Goal: Task Accomplishment & Management: Use online tool/utility

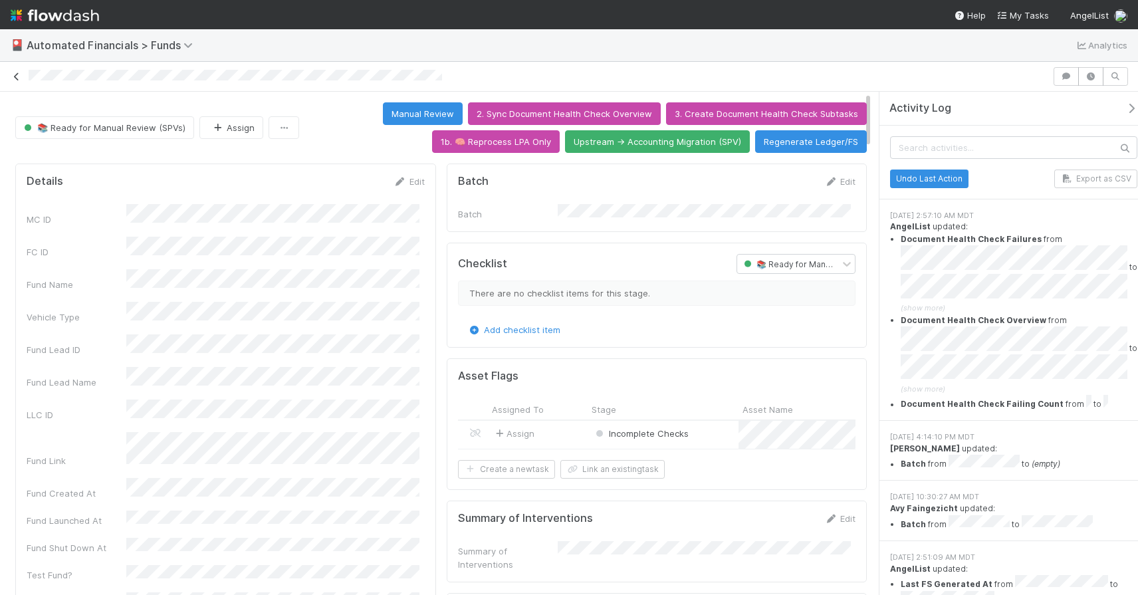
click at [13, 78] on icon at bounding box center [16, 76] width 13 height 9
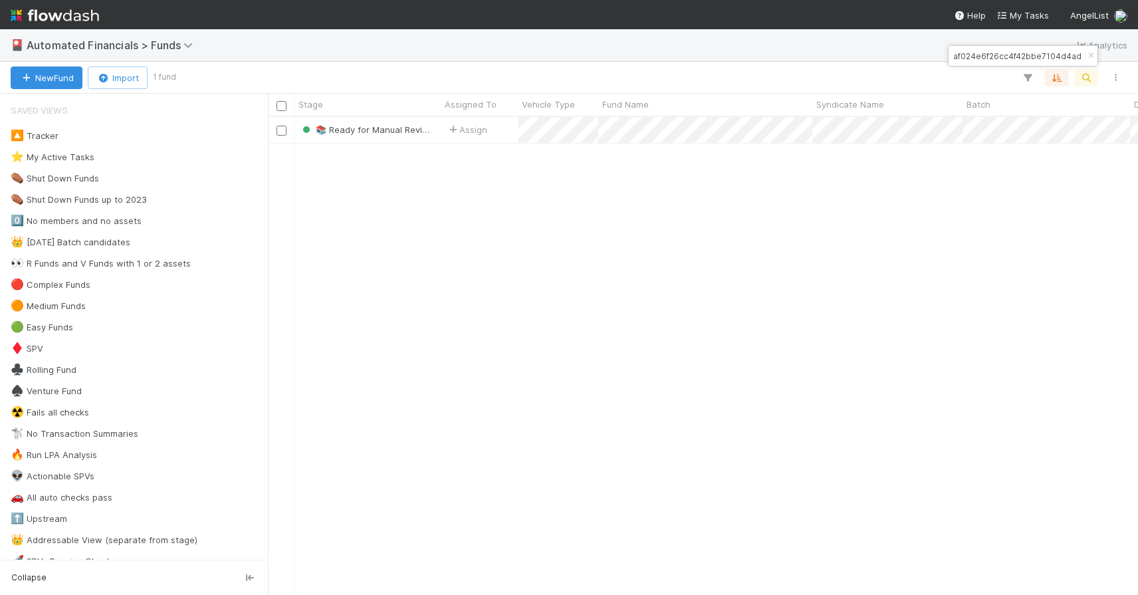
scroll to position [468, 860]
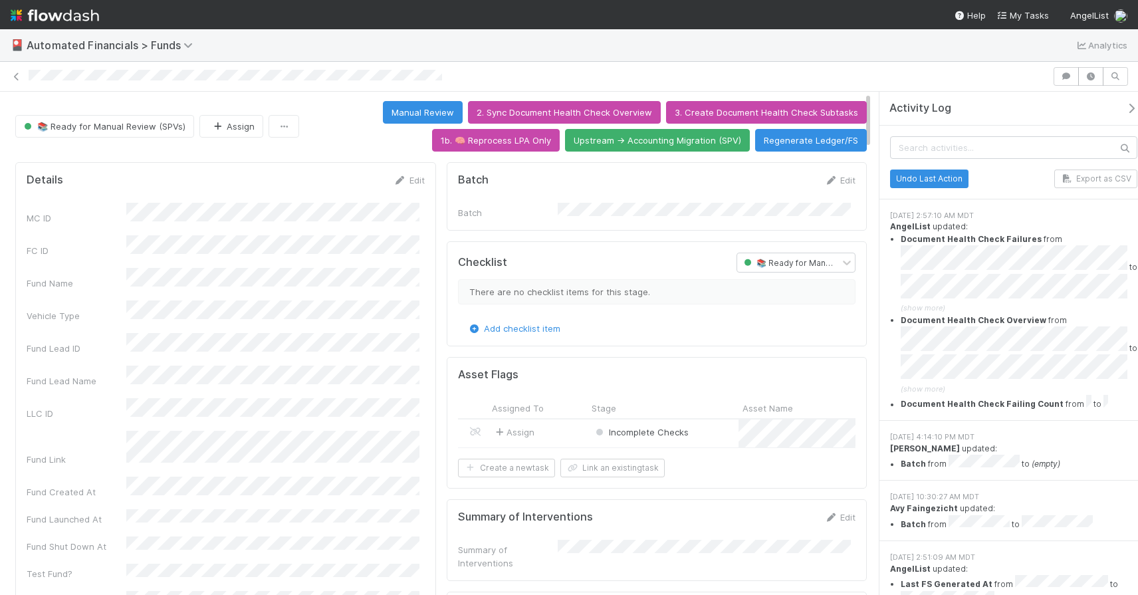
scroll to position [1, 0]
click at [16, 78] on icon at bounding box center [16, 76] width 13 height 9
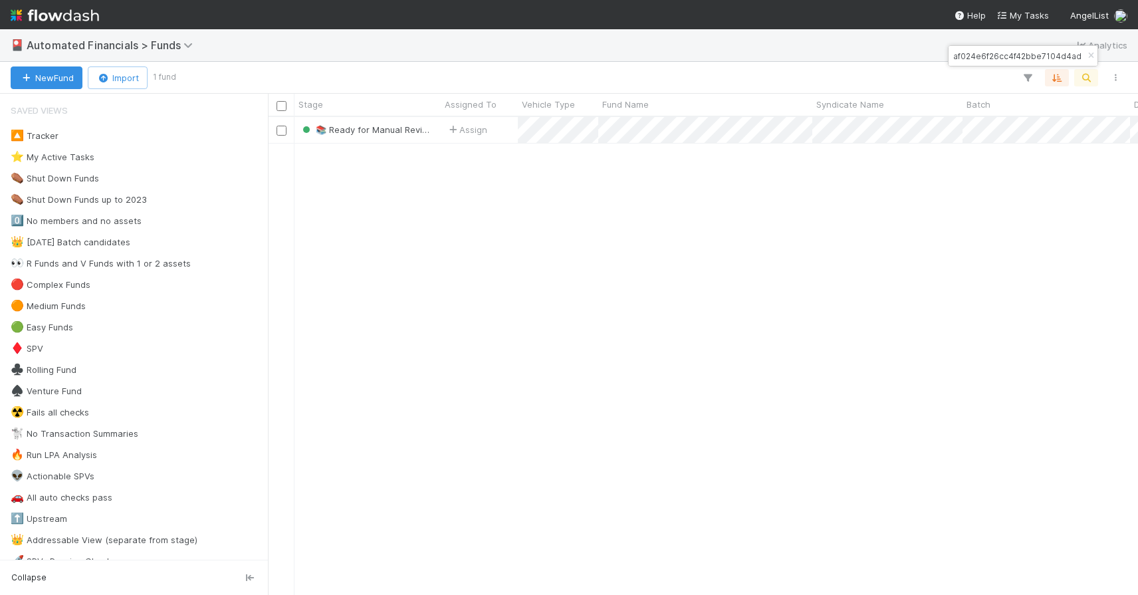
scroll to position [468, 860]
click at [1088, 54] on icon "button" at bounding box center [1090, 56] width 13 height 8
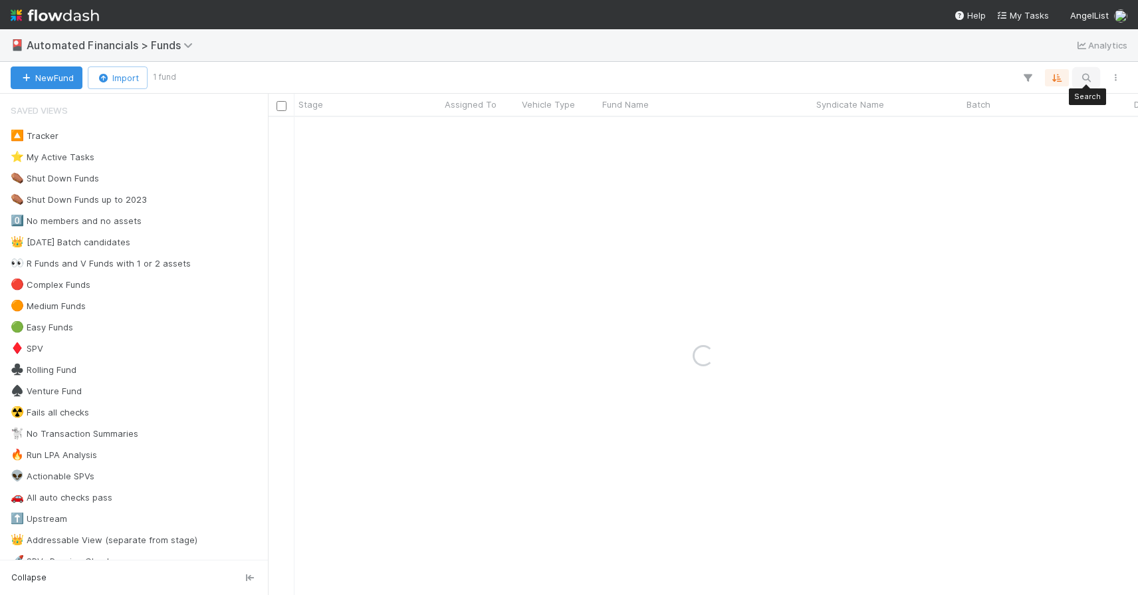
click at [1086, 72] on icon "button" at bounding box center [1085, 78] width 13 height 12
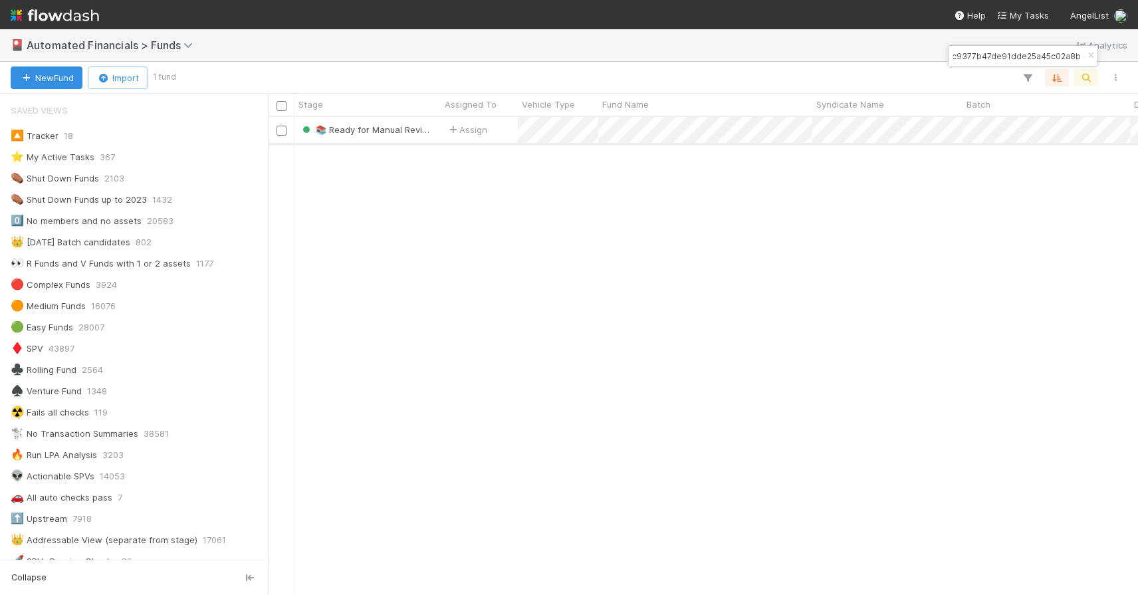
type input "37978ac9377b47de91dde25a45c02a8b"
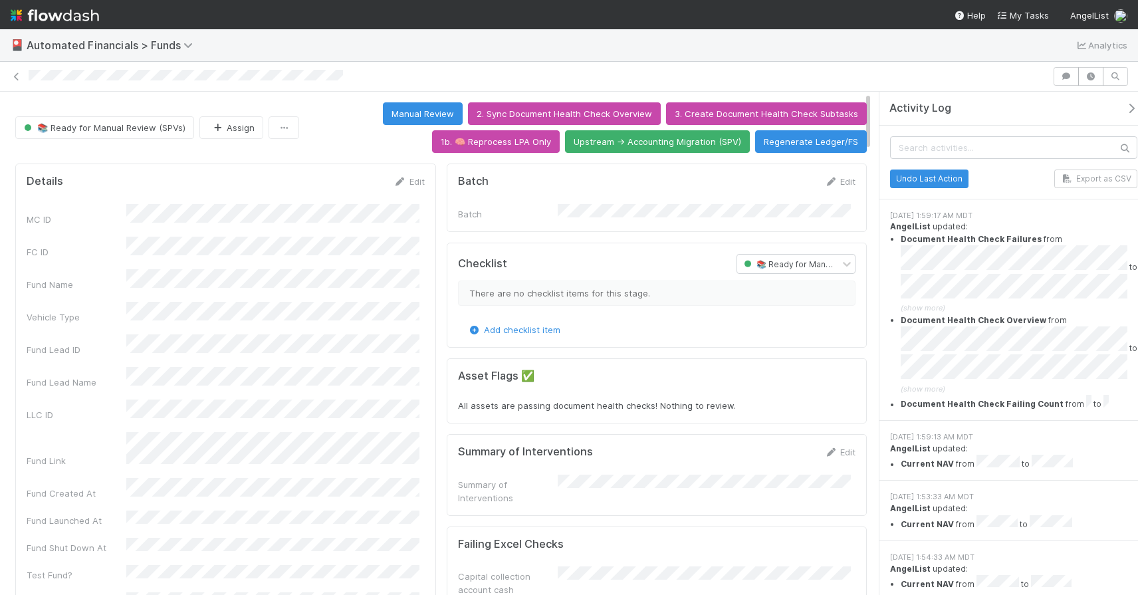
scroll to position [3, 0]
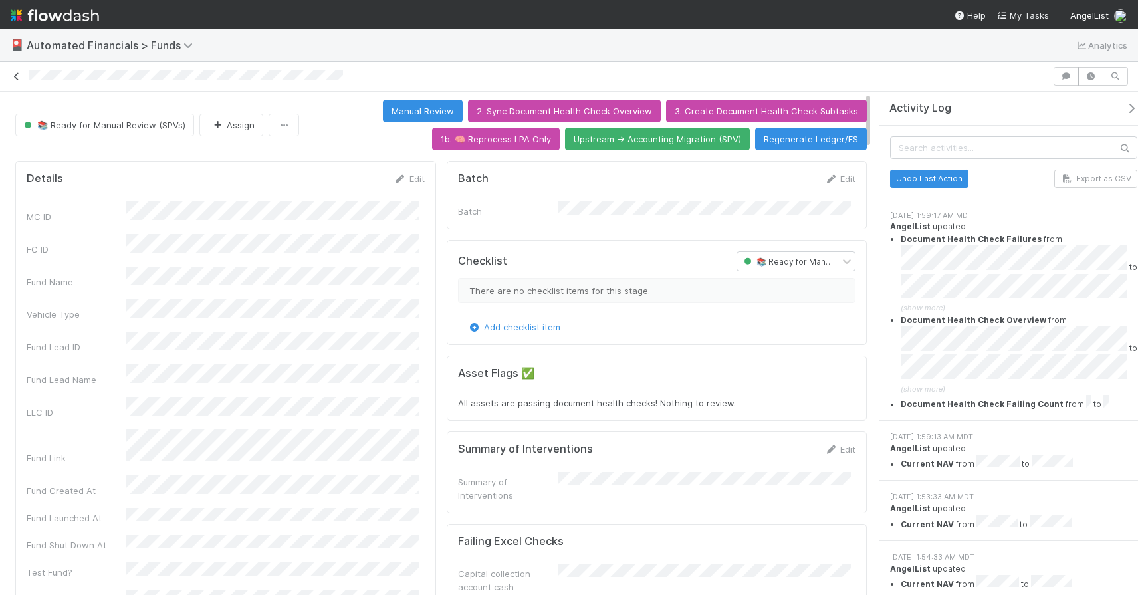
click at [16, 72] on icon at bounding box center [16, 76] width 13 height 9
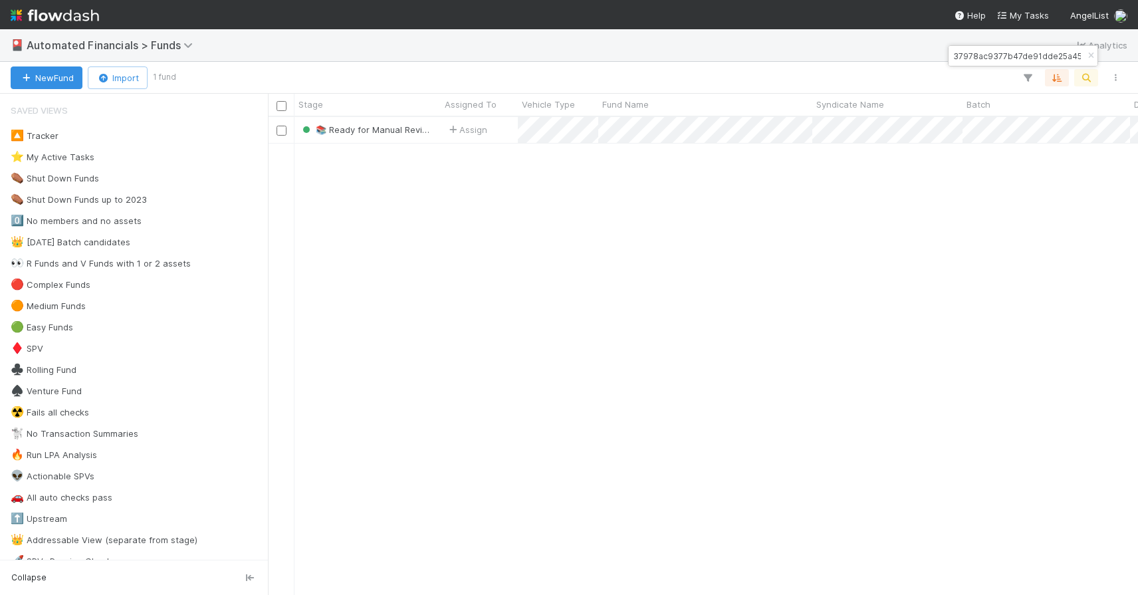
scroll to position [468, 860]
click at [1090, 55] on icon "button" at bounding box center [1090, 56] width 13 height 8
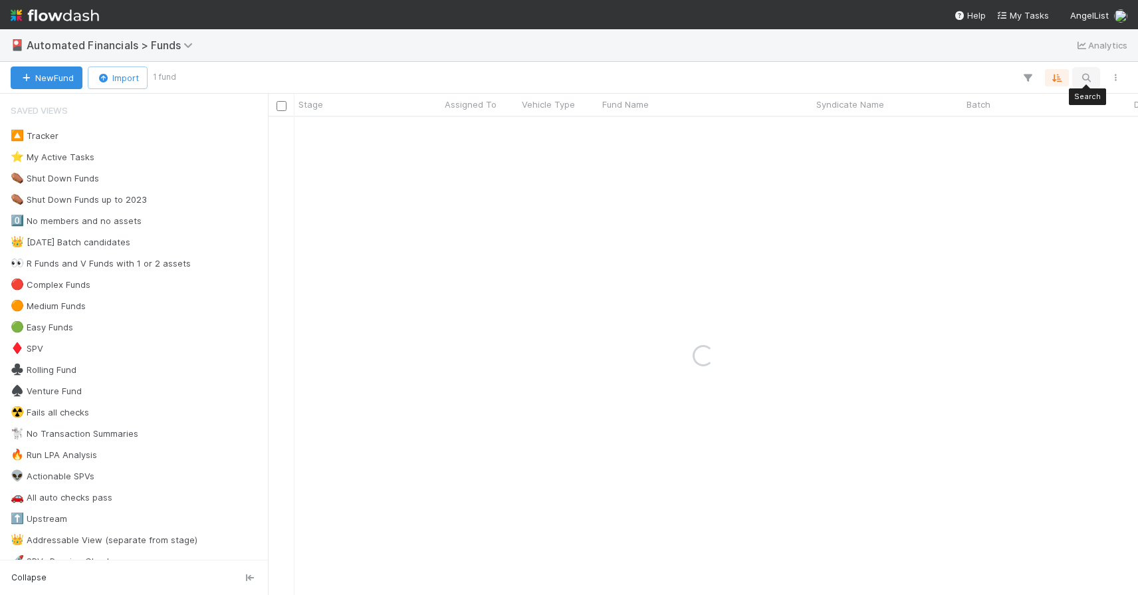
click at [1088, 73] on icon "button" at bounding box center [1085, 78] width 13 height 12
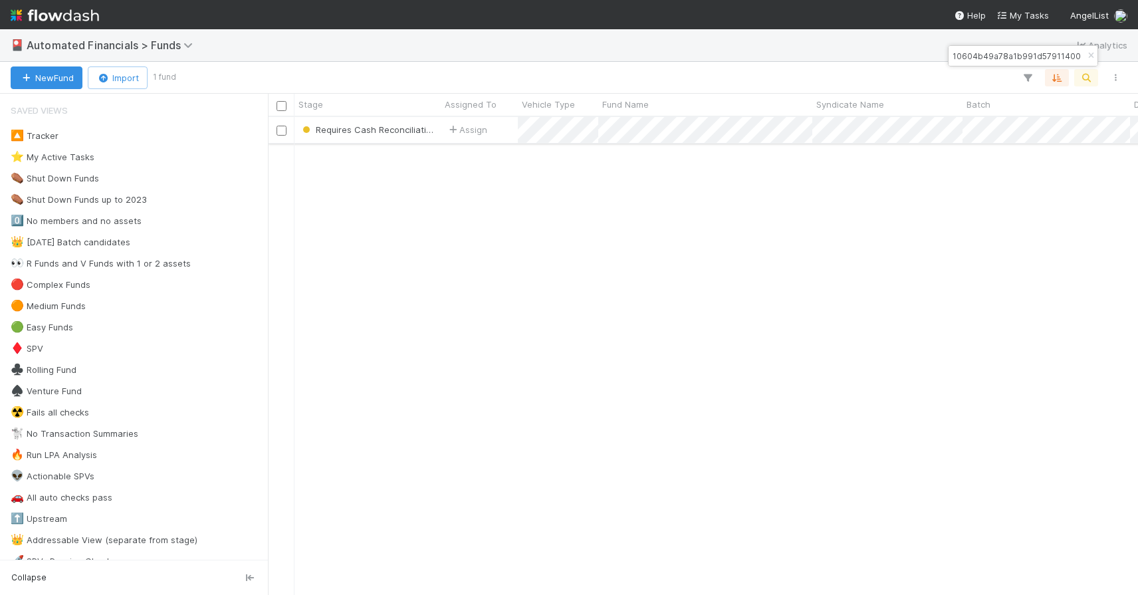
type input "db62ad10604b49a78a1b991d57911400"
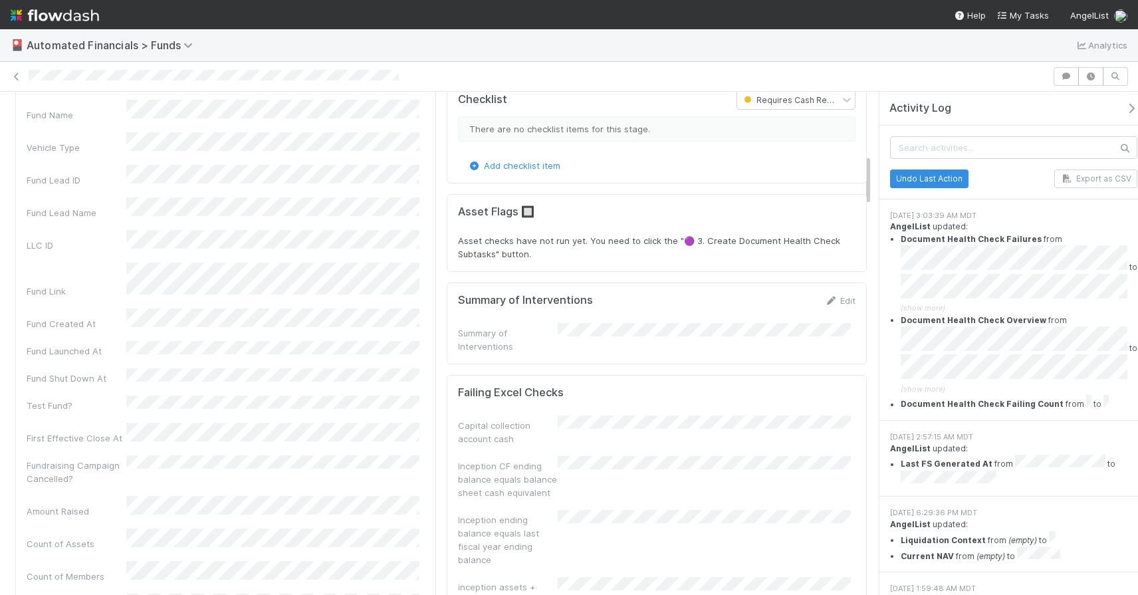
scroll to position [603, 0]
click at [14, 77] on icon at bounding box center [16, 76] width 13 height 9
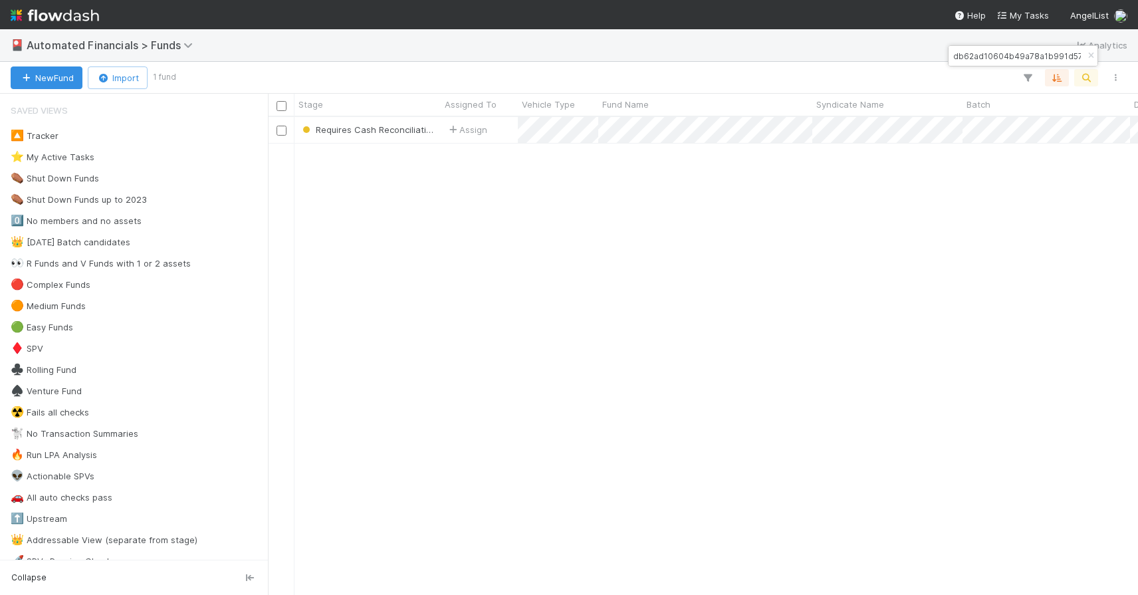
scroll to position [468, 860]
click at [1091, 55] on icon "button" at bounding box center [1090, 56] width 13 height 8
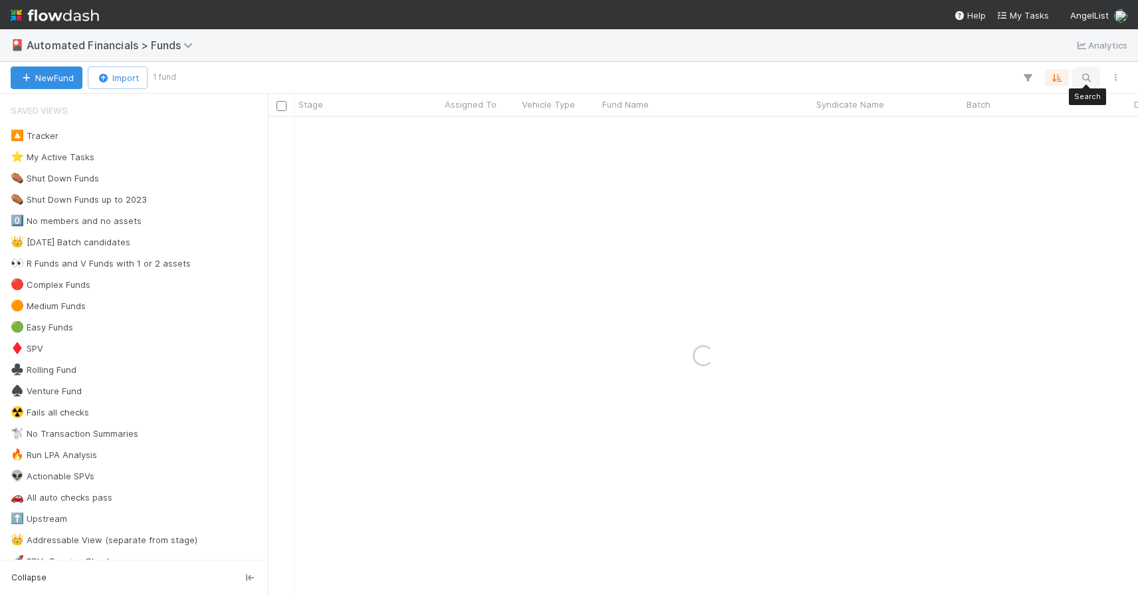
click at [1085, 76] on icon "button" at bounding box center [1085, 78] width 13 height 12
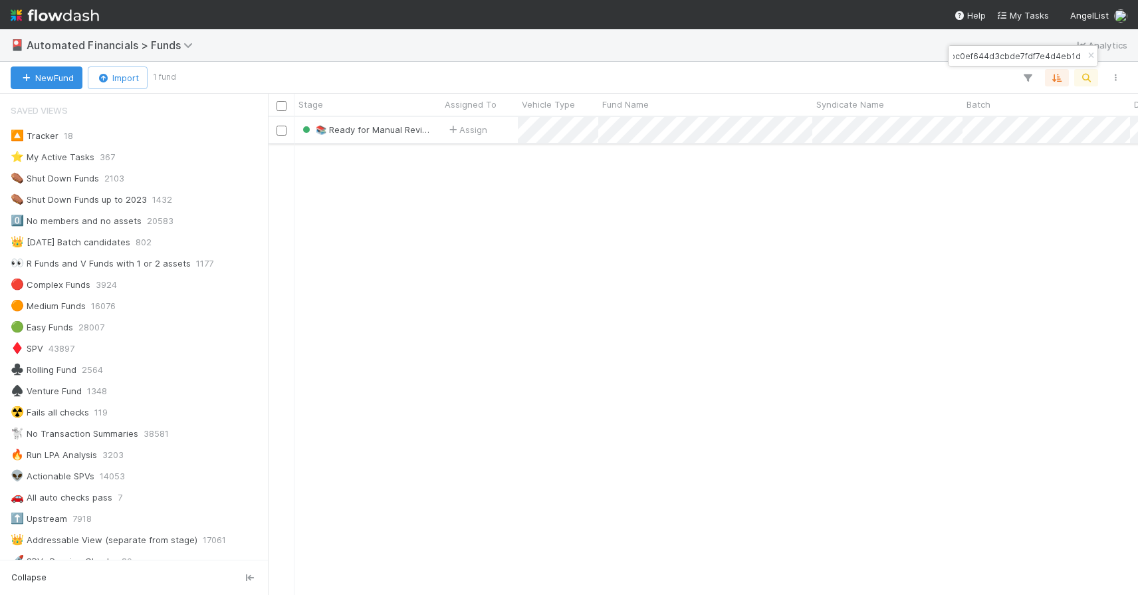
type input "47b2bbc0ef644d3cbde7fdf7e4d4eb1d"
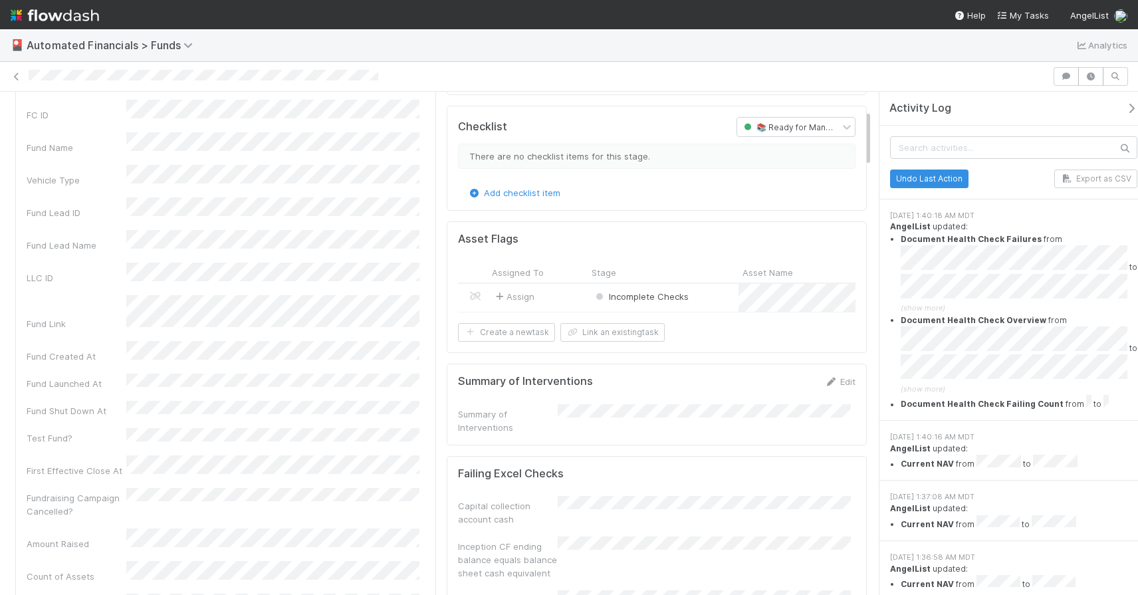
scroll to position [79, 0]
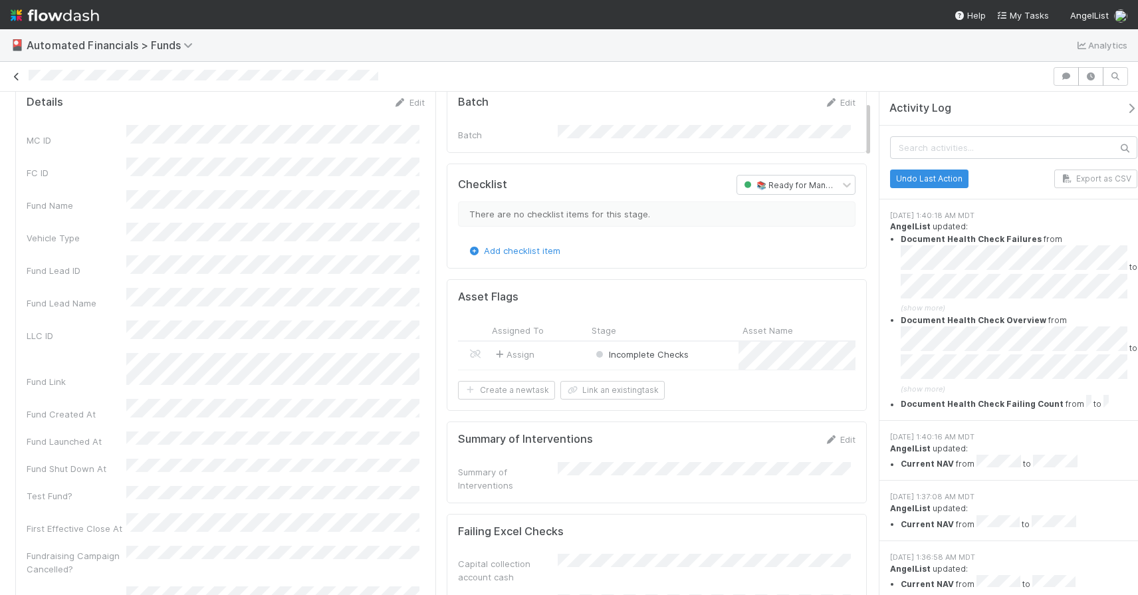
click at [16, 78] on icon at bounding box center [16, 76] width 13 height 9
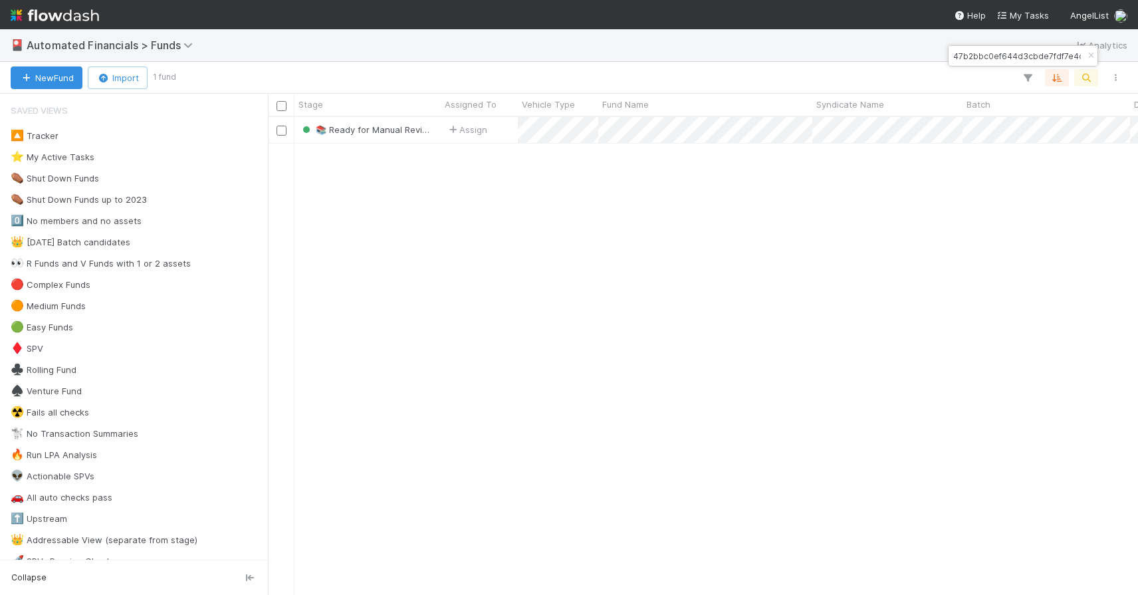
scroll to position [468, 860]
click at [1088, 52] on icon "button" at bounding box center [1090, 56] width 13 height 8
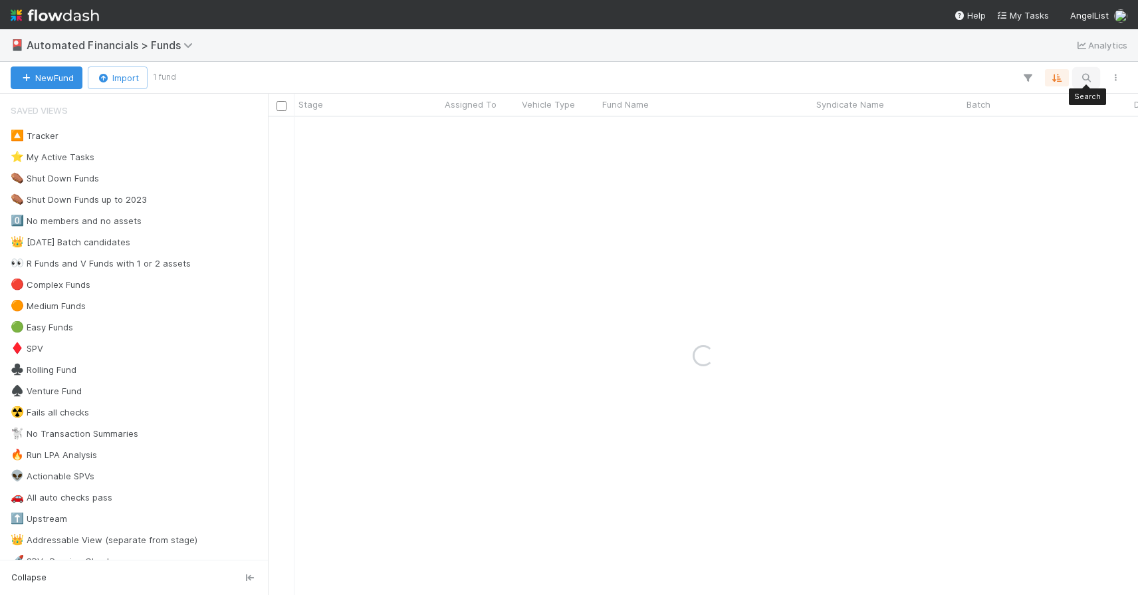
click at [1088, 77] on icon "button" at bounding box center [1085, 78] width 13 height 12
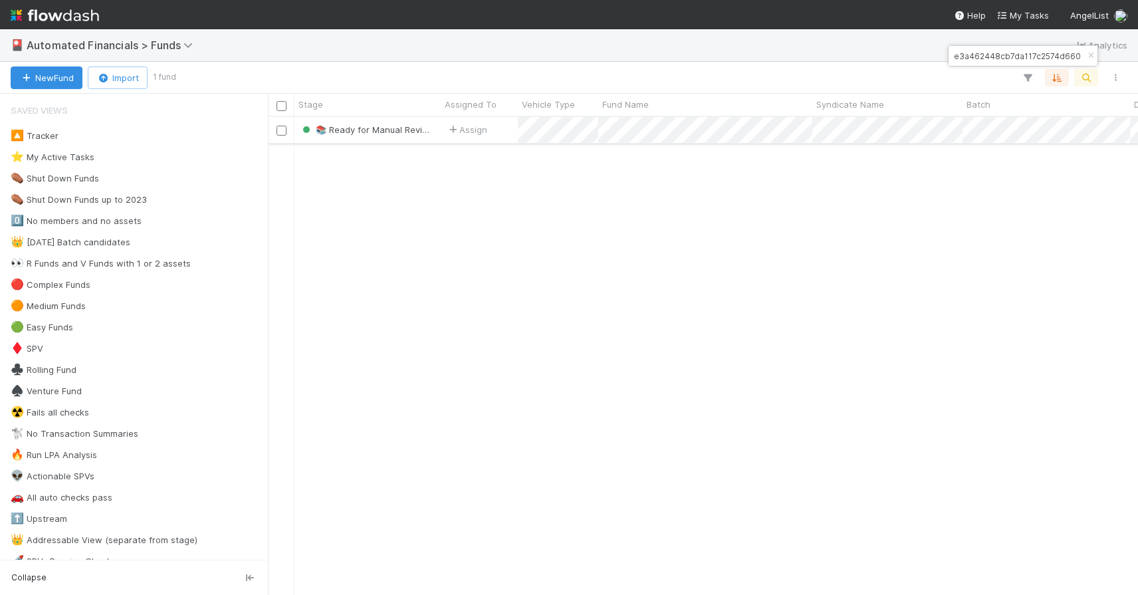
type input "469efde3a462448cb7da117c2574d660"
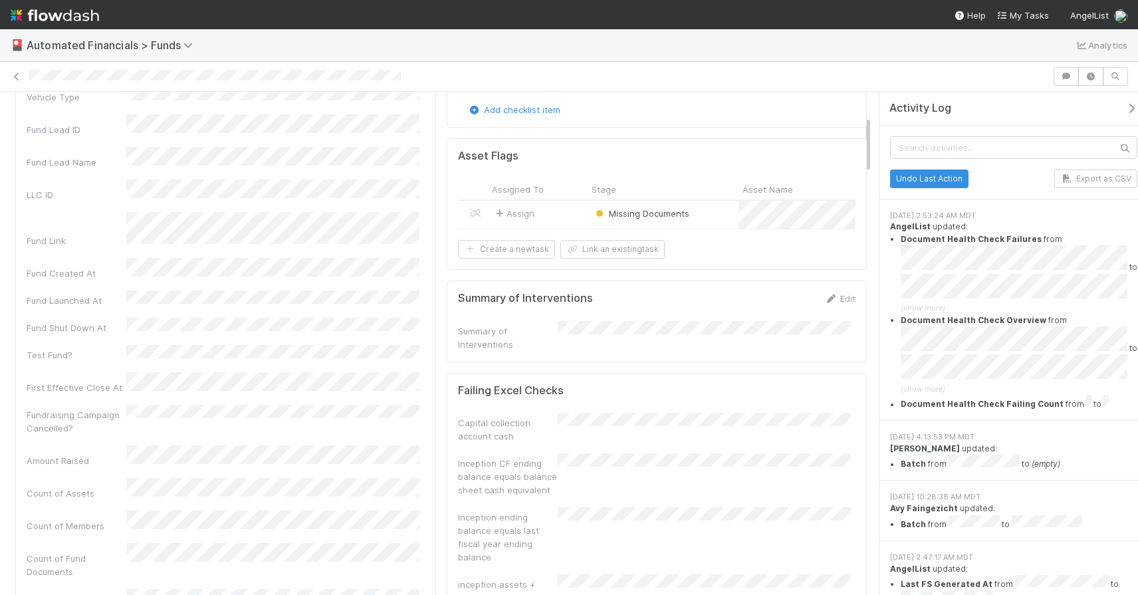
scroll to position [181, 0]
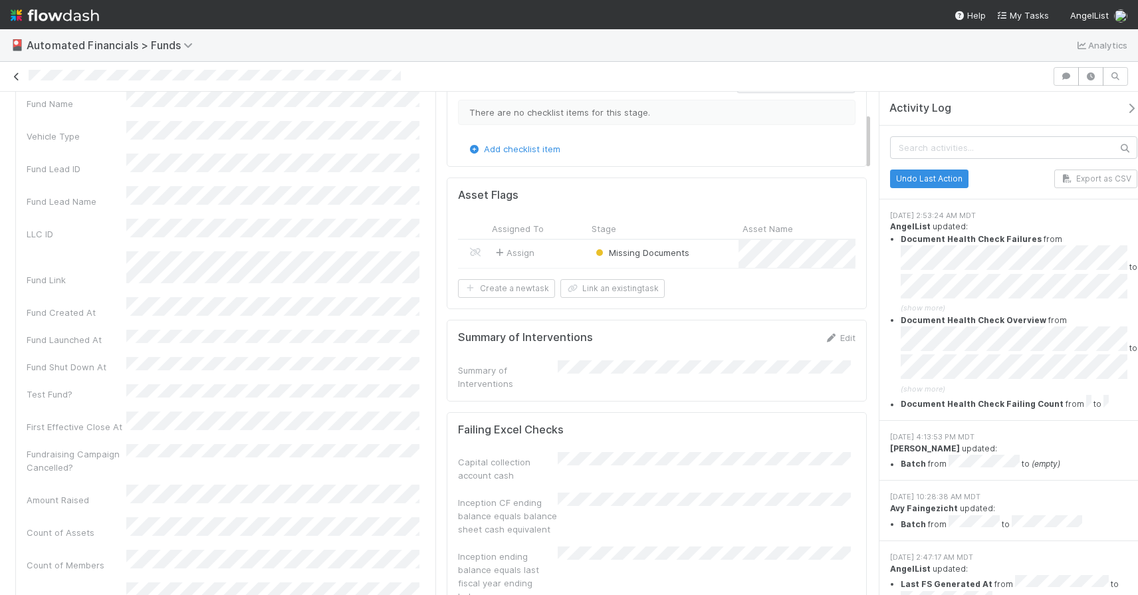
click at [13, 80] on icon at bounding box center [16, 76] width 13 height 9
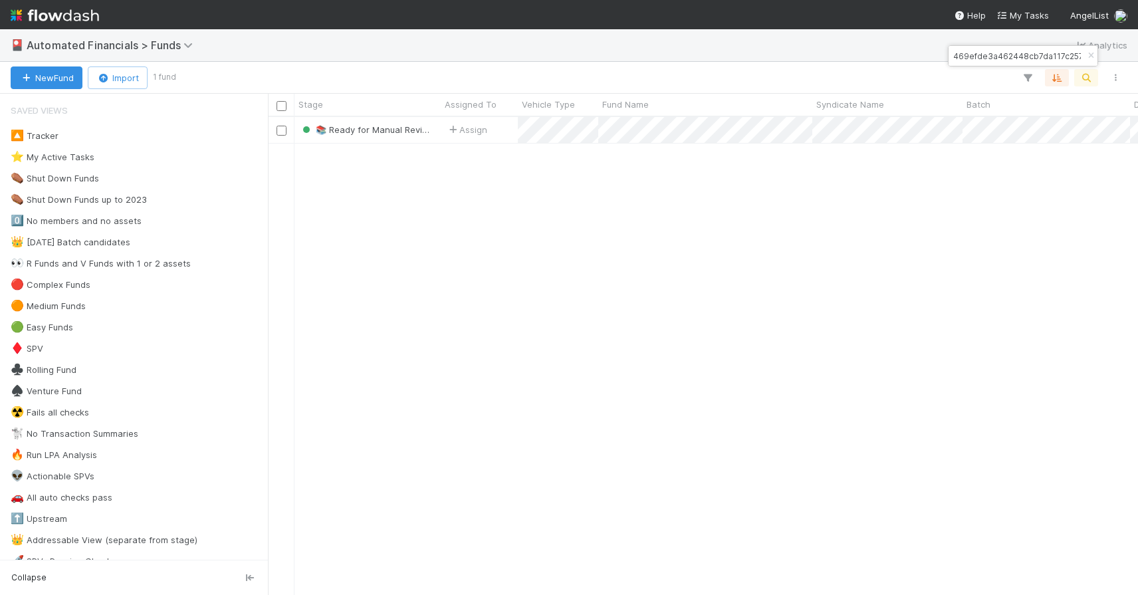
scroll to position [468, 860]
click at [1090, 58] on icon "button" at bounding box center [1090, 56] width 13 height 8
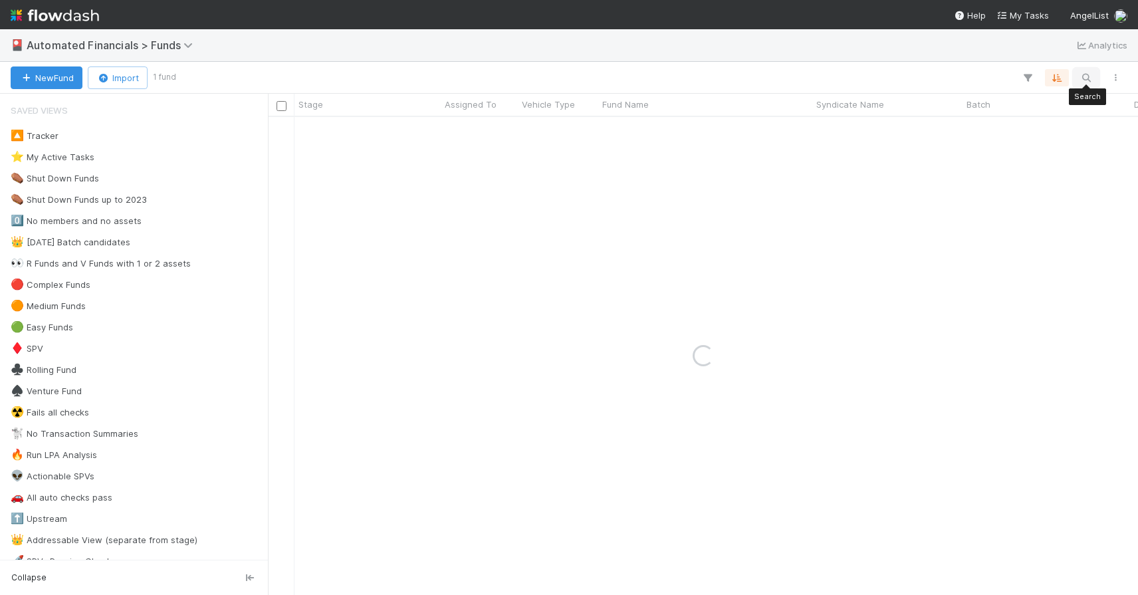
click at [1089, 69] on button "button" at bounding box center [1086, 77] width 24 height 17
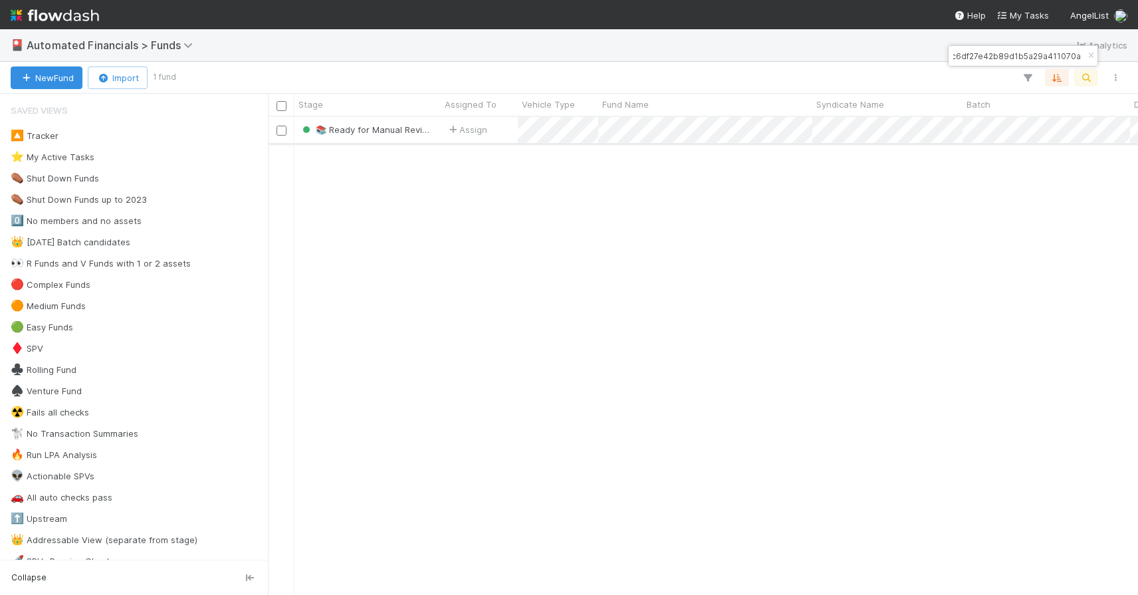
type input "62d66c6df27e42b89d1b5a29a411070a"
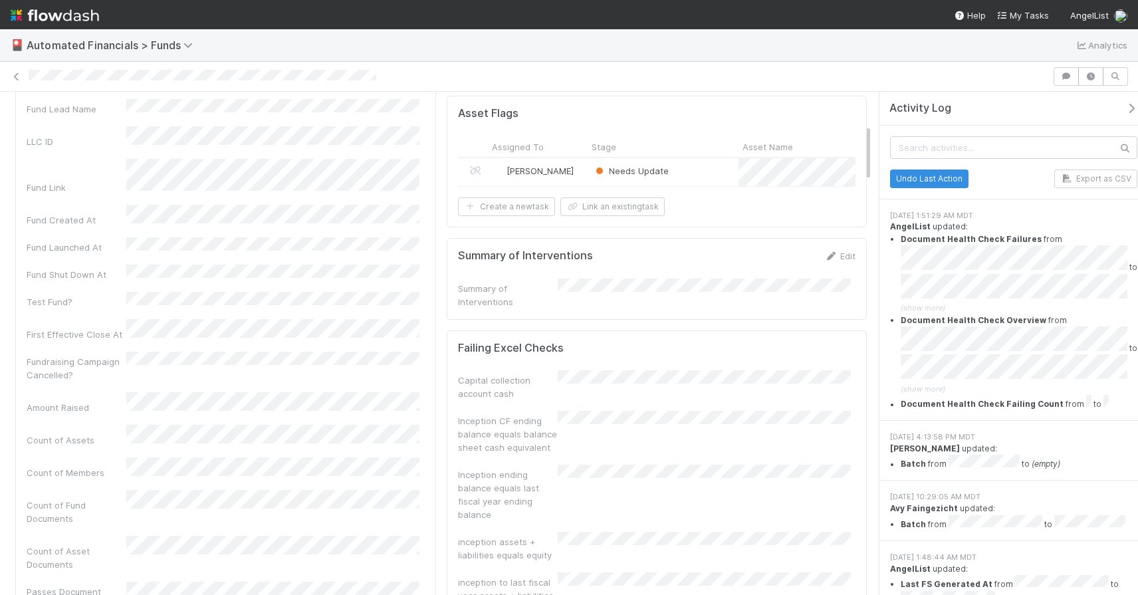
scroll to position [204, 0]
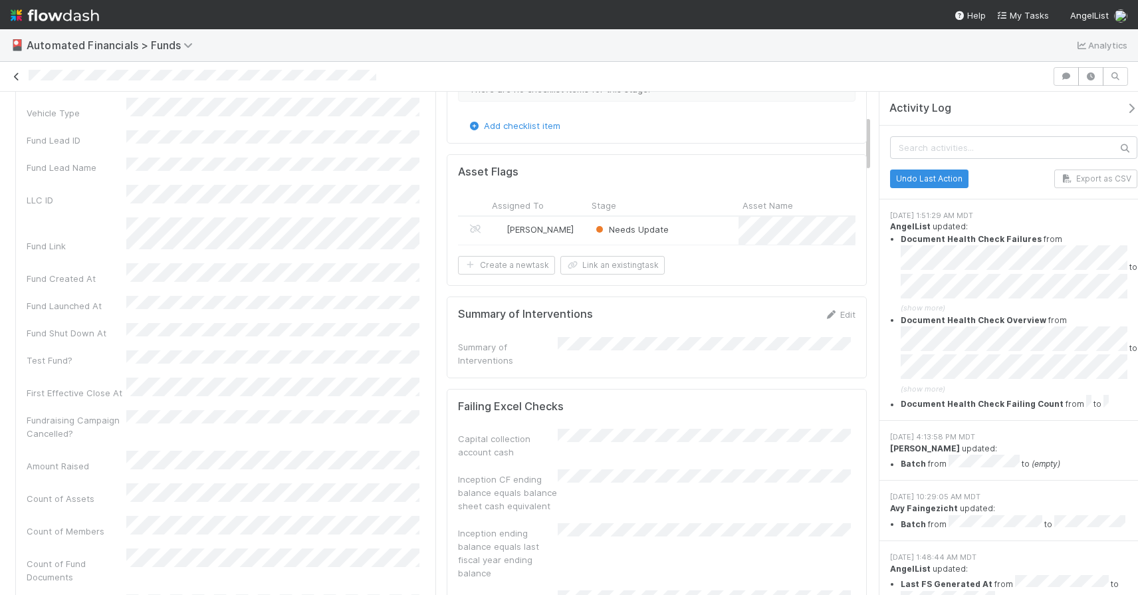
click at [15, 77] on icon at bounding box center [16, 76] width 13 height 9
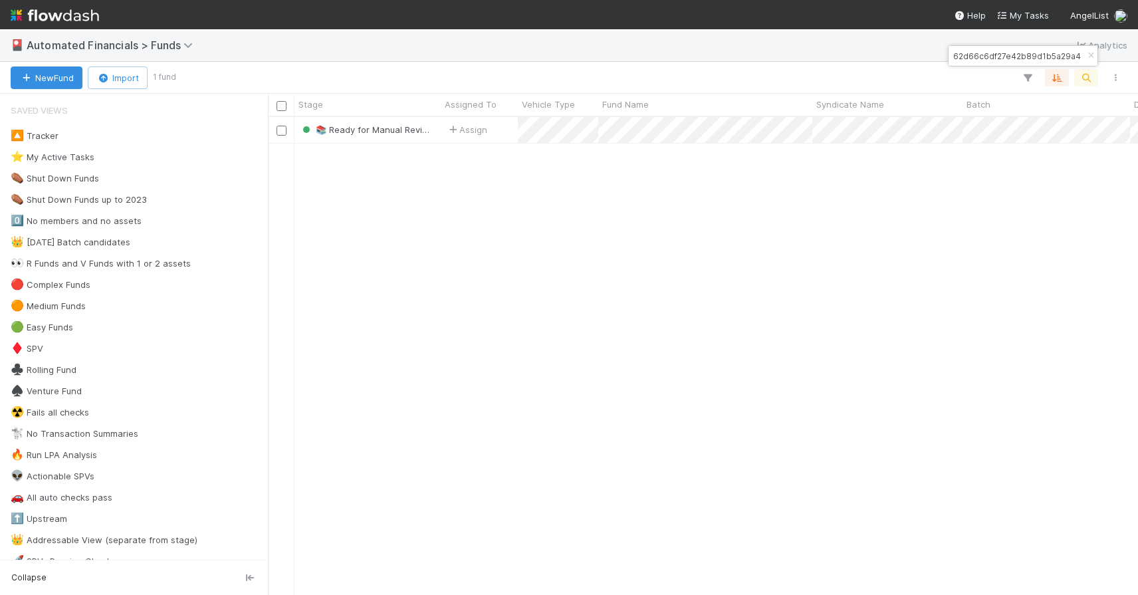
scroll to position [468, 860]
click at [1089, 56] on icon "button" at bounding box center [1090, 56] width 13 height 8
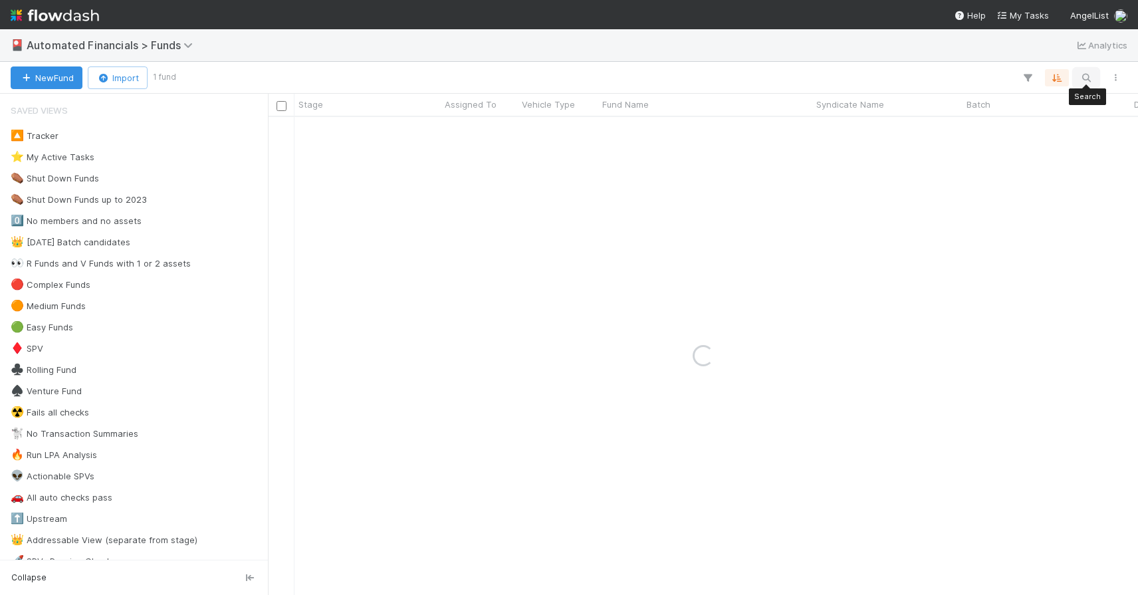
click at [1088, 80] on icon "button" at bounding box center [1085, 78] width 13 height 12
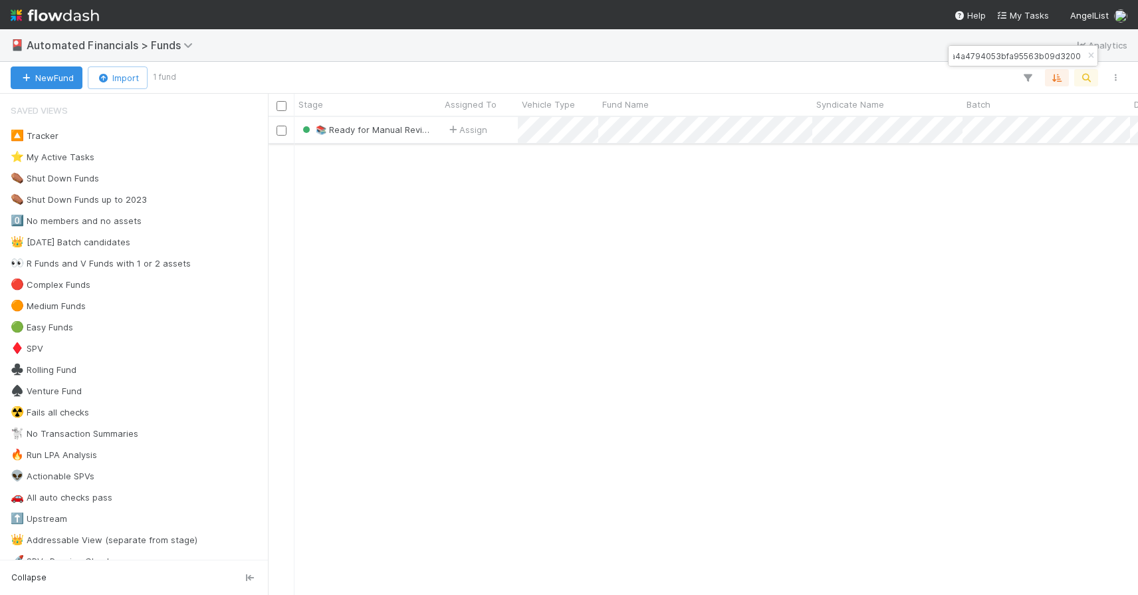
type input "61ae7ca4a4794053bfa95563b09d3200"
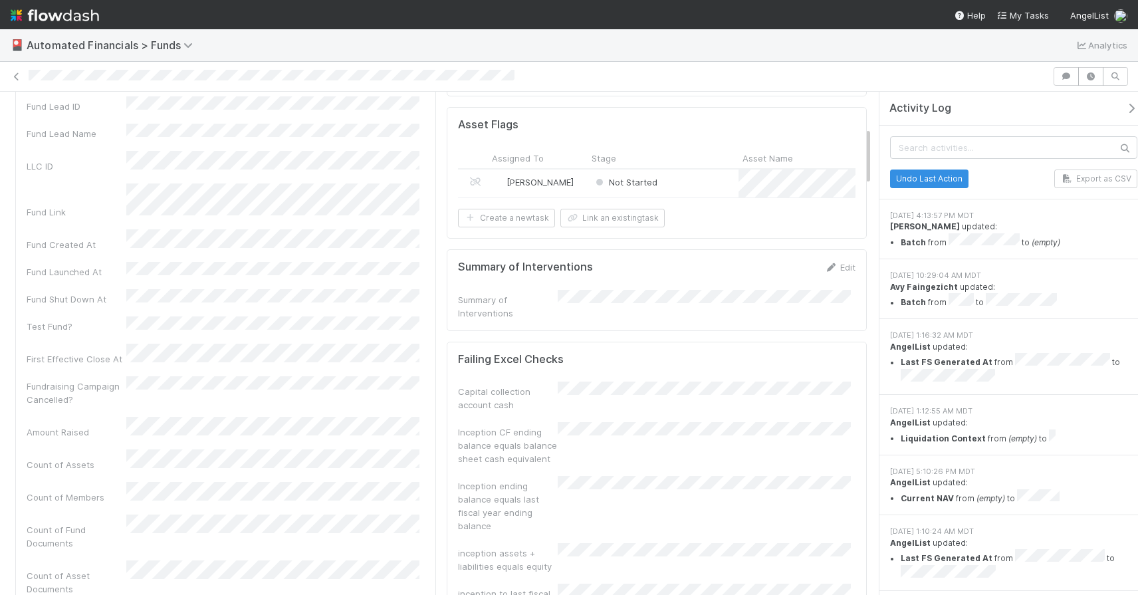
scroll to position [92, 0]
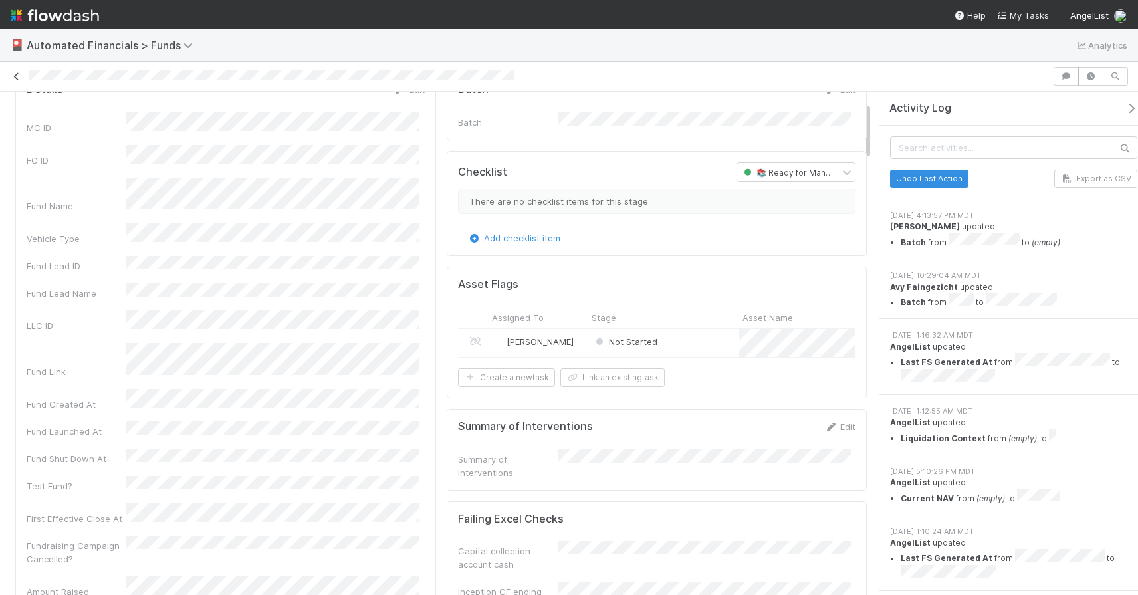
click at [17, 76] on icon at bounding box center [16, 76] width 13 height 9
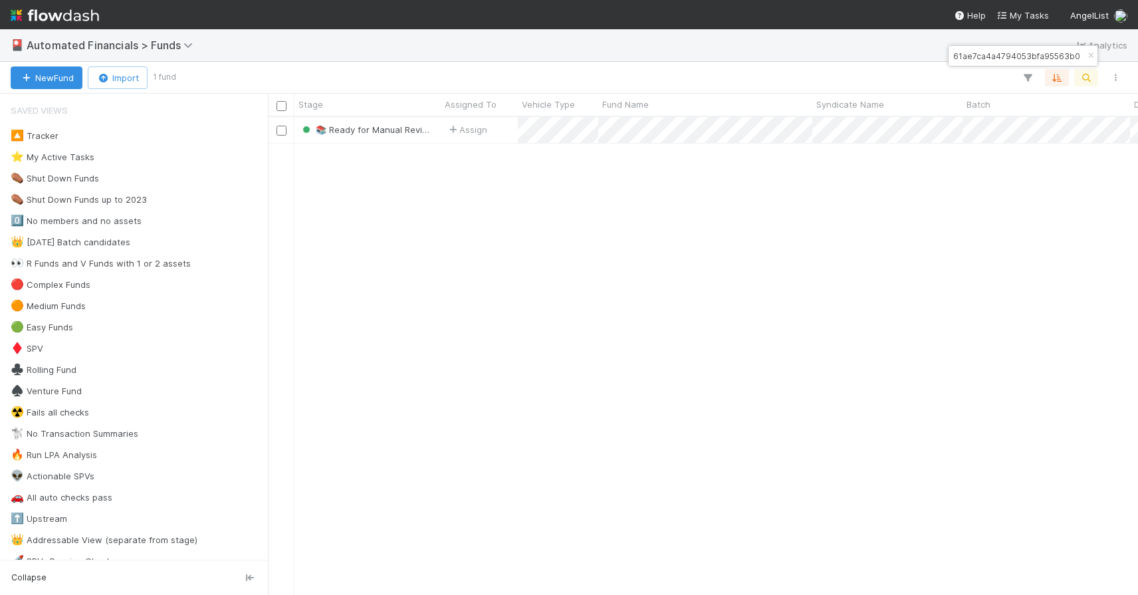
scroll to position [468, 860]
click at [1090, 54] on icon "button" at bounding box center [1090, 56] width 13 height 8
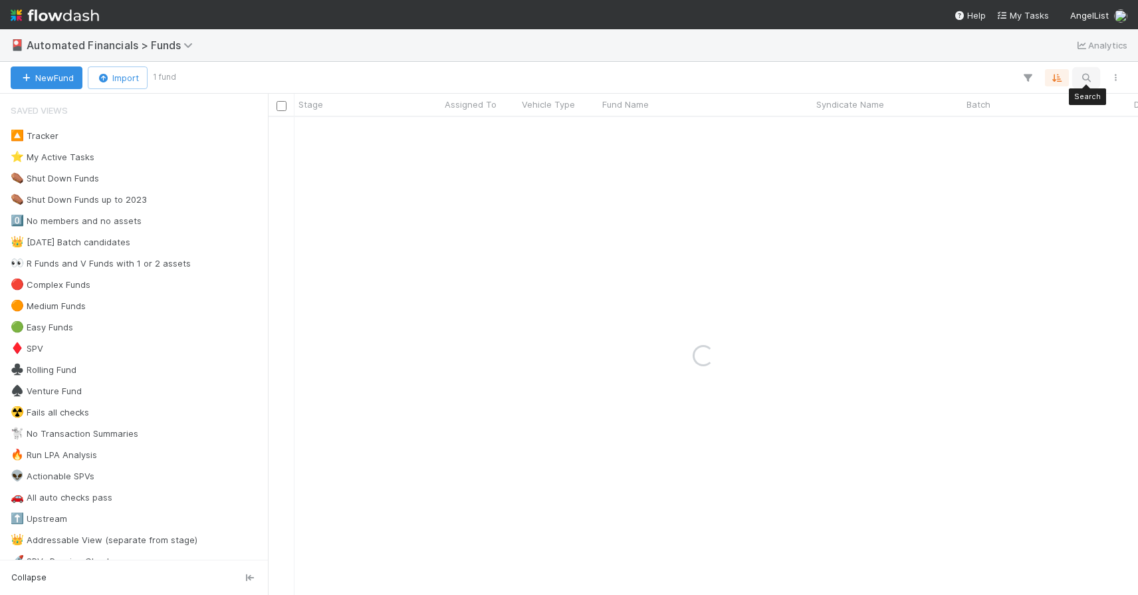
click at [1086, 81] on icon "button" at bounding box center [1085, 78] width 13 height 12
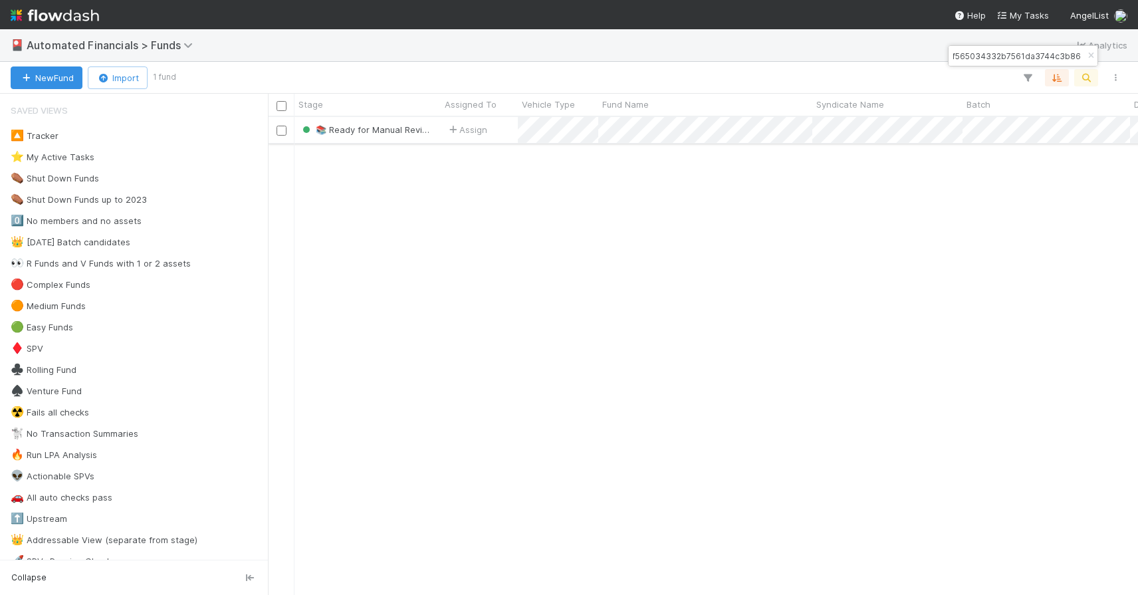
type input "824b63f565034332b7561da3744c3b86"
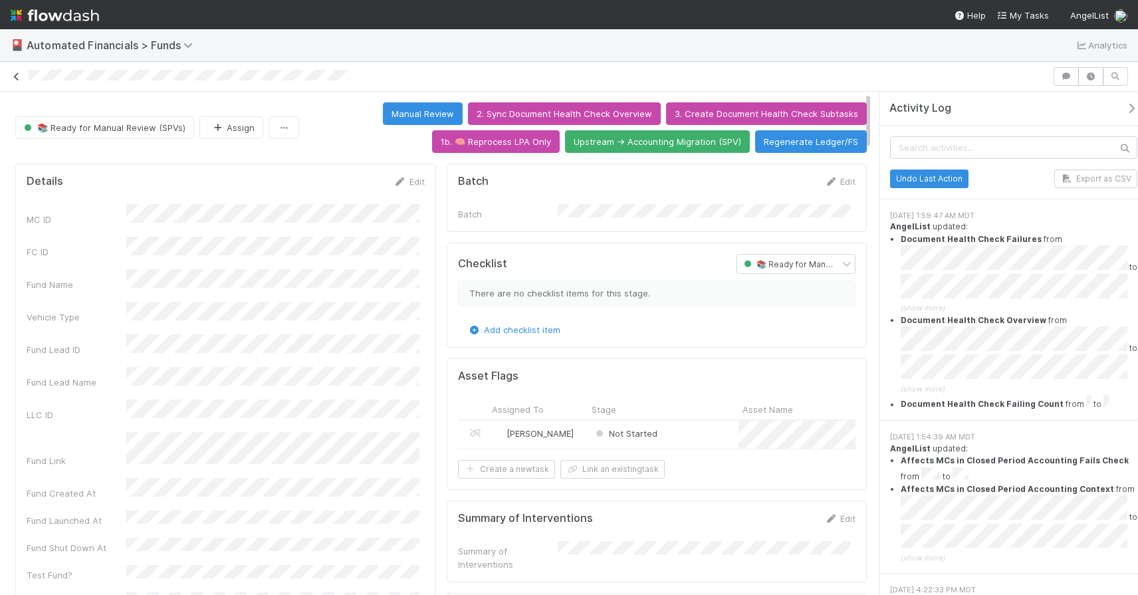
click at [15, 77] on icon at bounding box center [16, 76] width 13 height 9
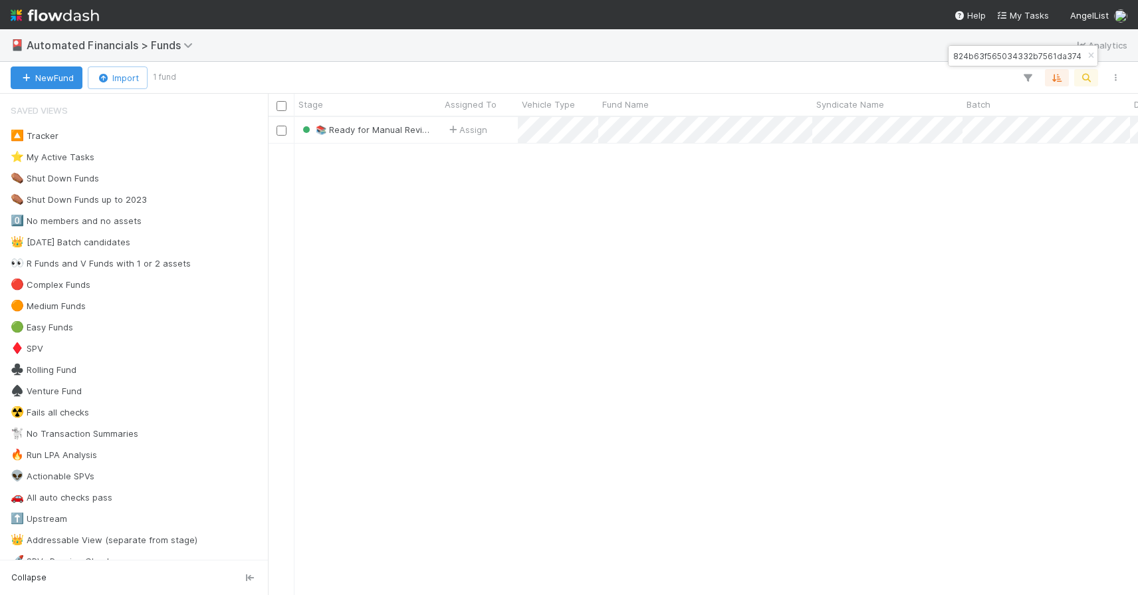
scroll to position [468, 860]
click at [1086, 54] on icon "button" at bounding box center [1090, 56] width 13 height 8
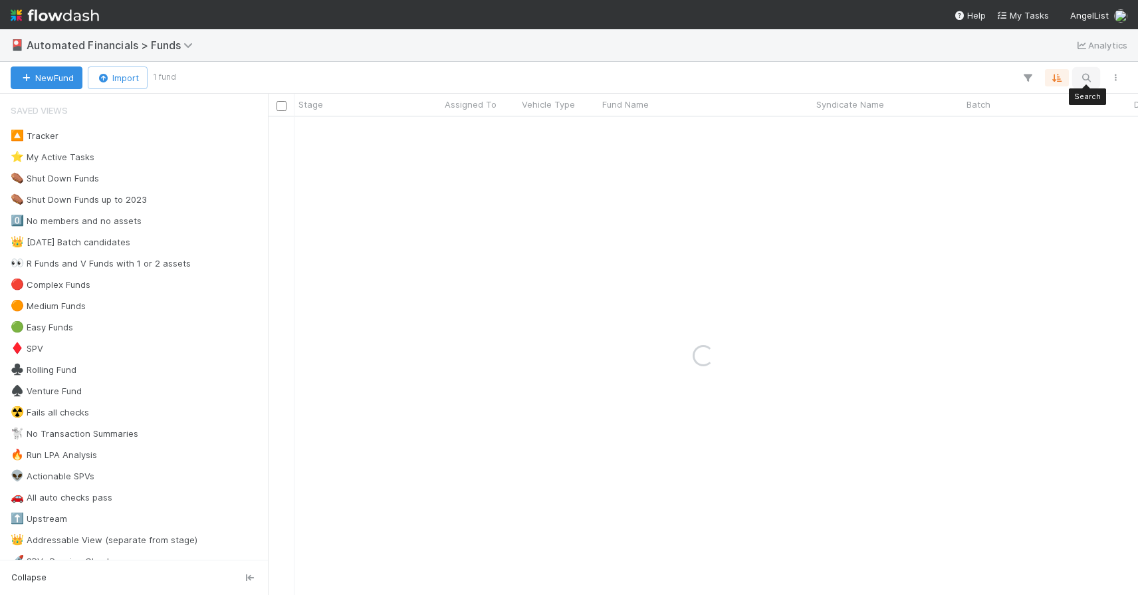
click at [1085, 78] on icon "button" at bounding box center [1085, 78] width 13 height 12
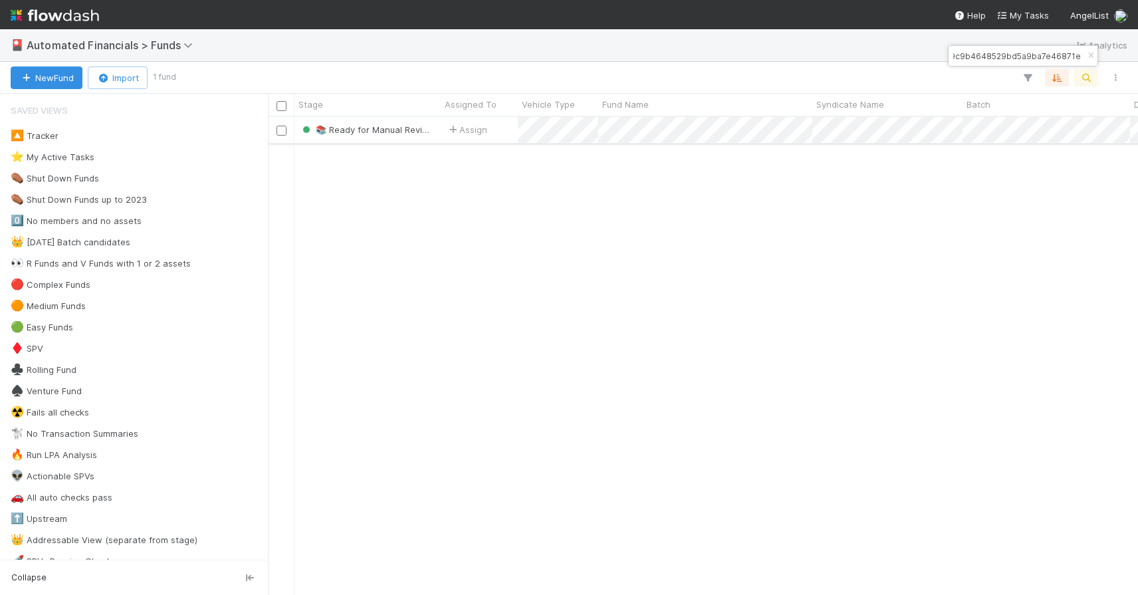
type input "ce0f419c9b4648529bd5a9ba7e46871e"
click at [504, 128] on div "Assign" at bounding box center [479, 130] width 77 height 26
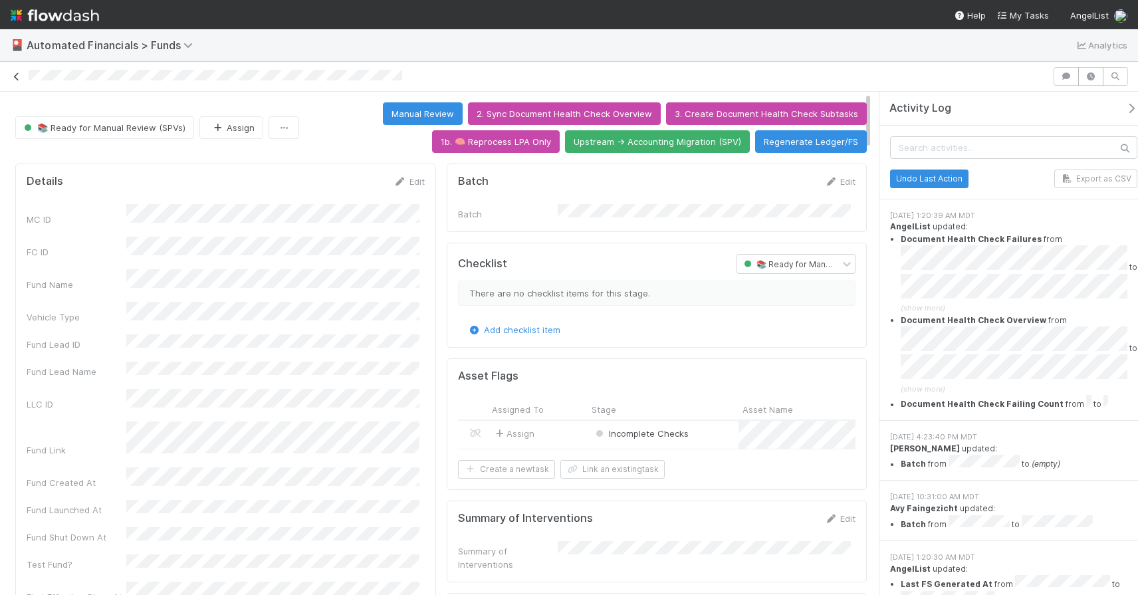
click at [16, 80] on icon at bounding box center [16, 76] width 13 height 9
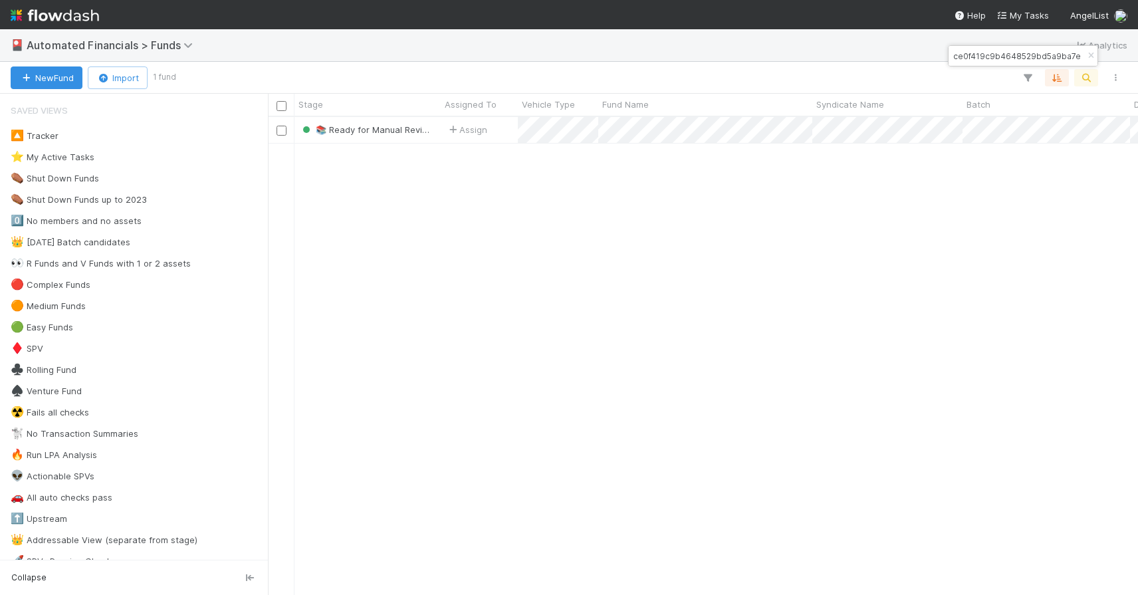
scroll to position [468, 860]
click at [1091, 54] on icon "button" at bounding box center [1090, 56] width 13 height 8
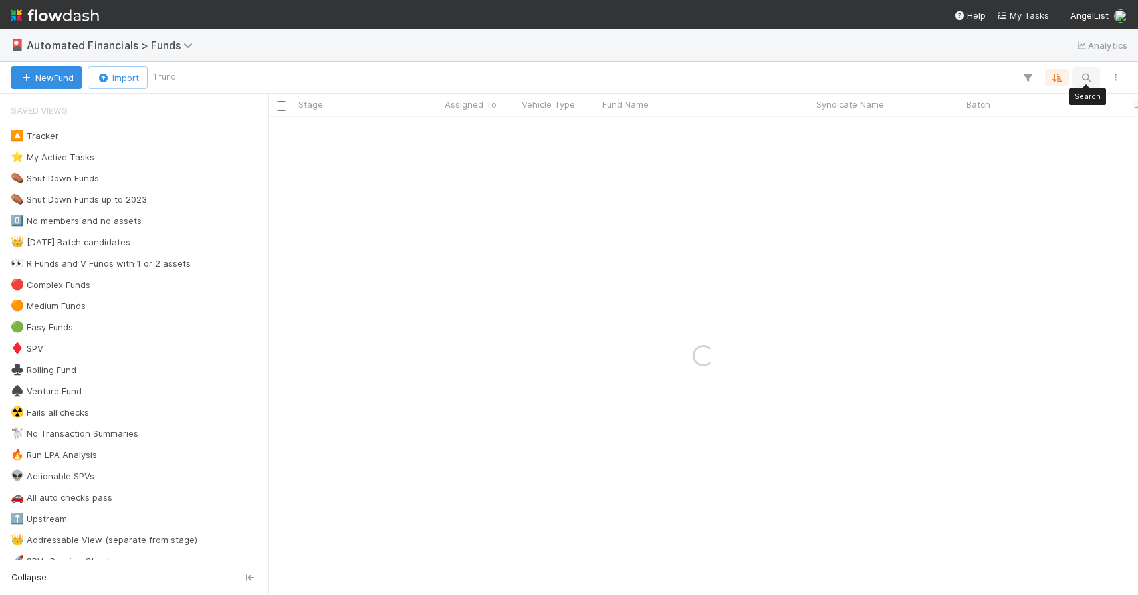
click at [1089, 74] on icon "button" at bounding box center [1085, 78] width 13 height 12
type input "a6728e69f3284f65ae8f74edd16023c6"
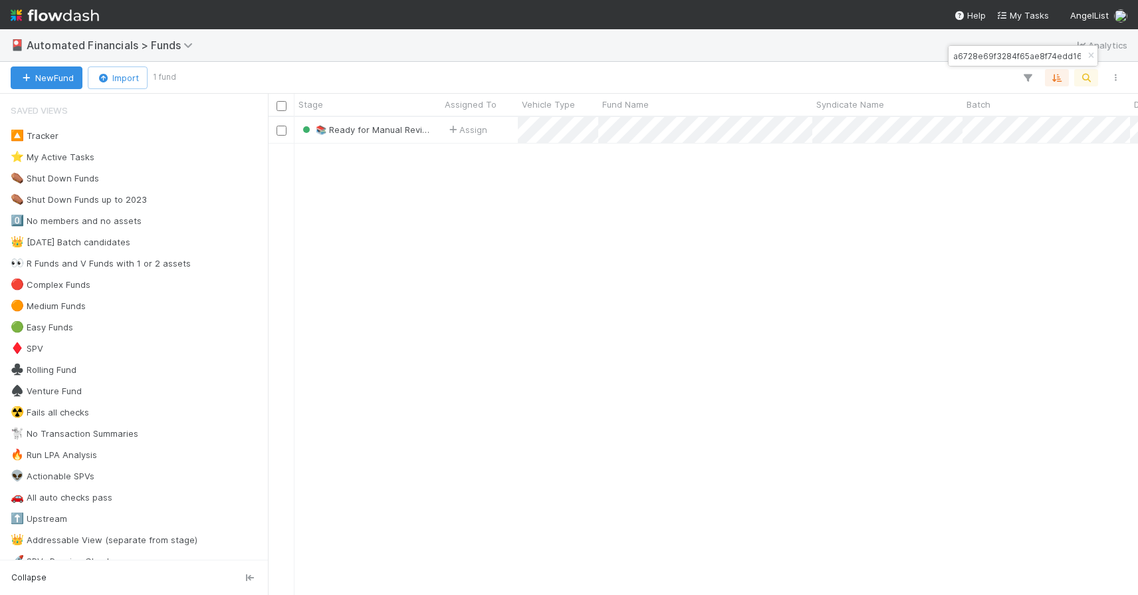
scroll to position [468, 860]
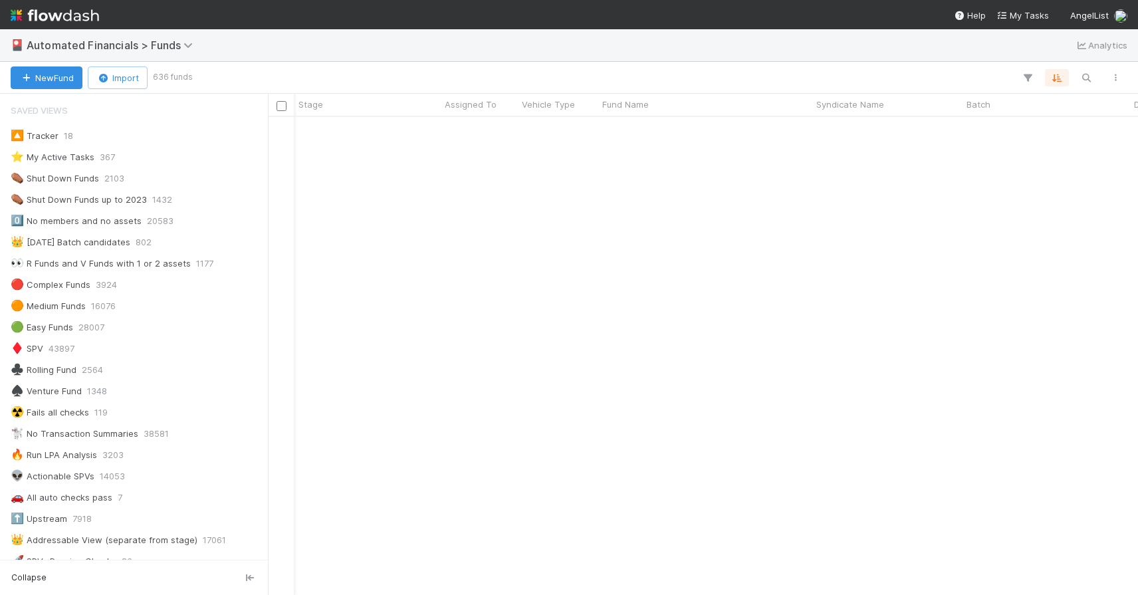
scroll to position [468, 860]
